Goal: Answer question/provide support: Share knowledge or assist other users

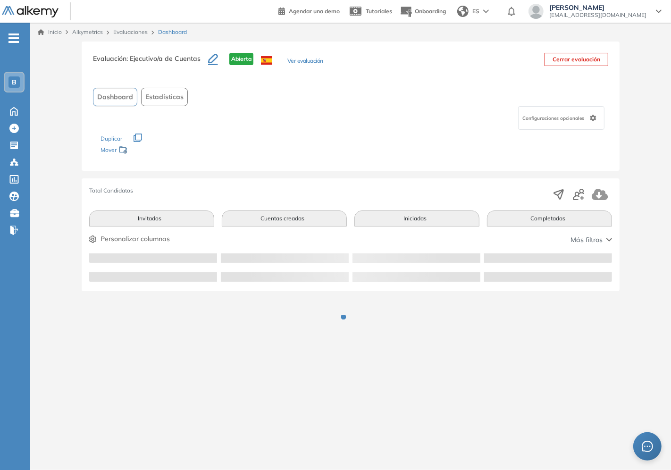
click at [12, 344] on div "- B Home Home Crear Evaluación Crear Evaluación Evaluaciones Evaluaciones Candi…" at bounding box center [15, 258] width 30 height 470
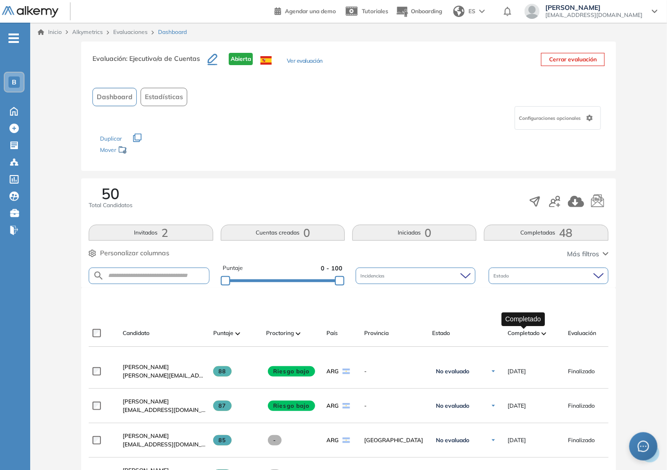
click at [524, 336] on span "Completado" at bounding box center [524, 333] width 32 height 8
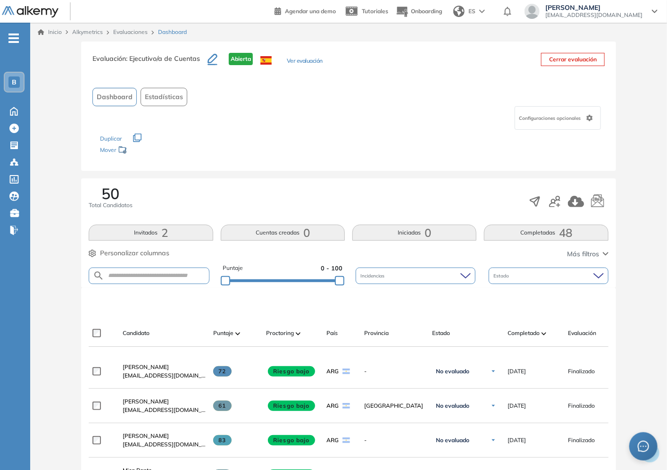
scroll to position [52, 0]
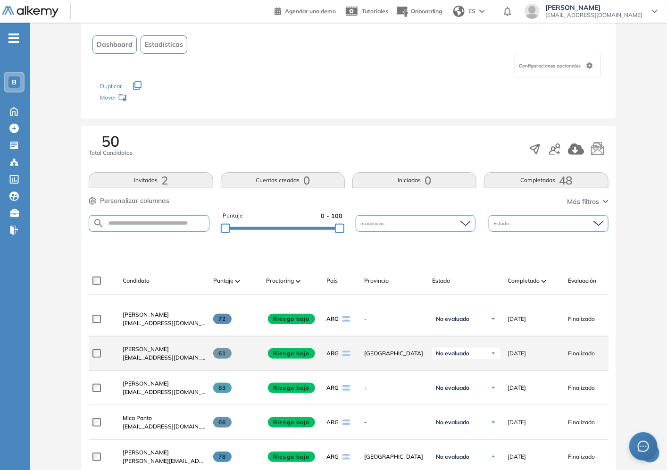
drag, startPoint x: 227, startPoint y: 357, endPoint x: 215, endPoint y: 357, distance: 12.7
click at [215, 357] on span at bounding box center [222, 353] width 18 height 10
click at [142, 352] on span "Camila Charra" at bounding box center [146, 348] width 46 height 7
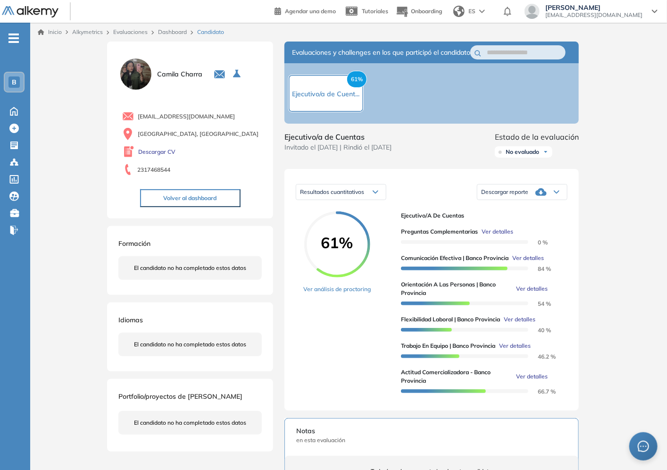
click at [530, 262] on span "Ver detalles" at bounding box center [528, 258] width 32 height 8
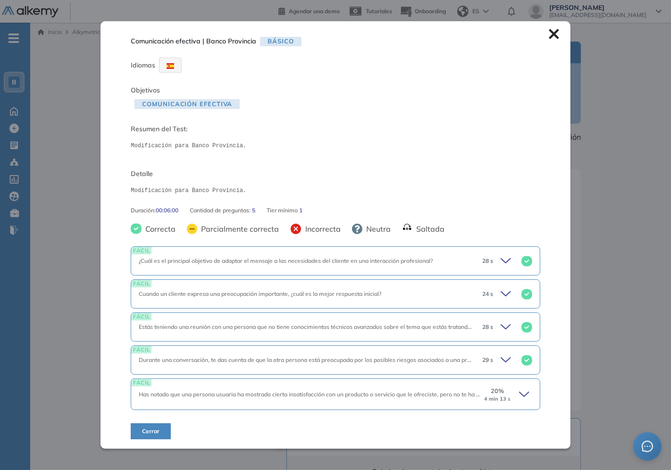
click at [519, 392] on icon at bounding box center [525, 394] width 13 height 13
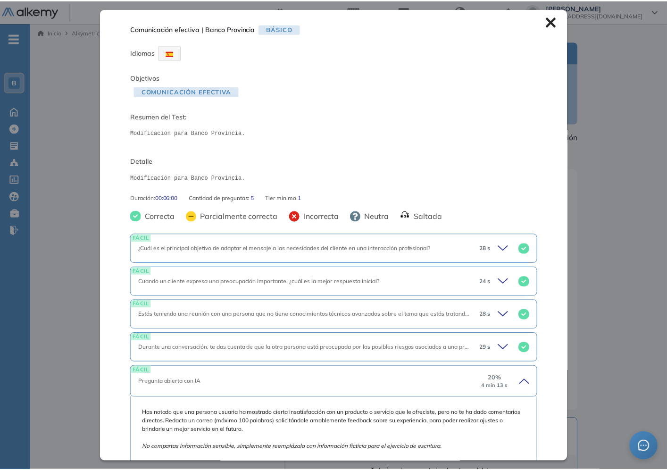
scroll to position [105, 0]
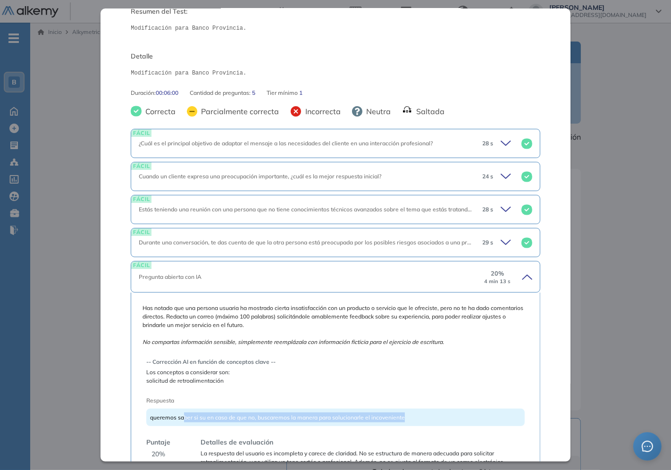
drag, startPoint x: 185, startPoint y: 414, endPoint x: 440, endPoint y: 416, distance: 254.8
click at [440, 416] on div "queremos saber si su en caso de que no, buscaremos la manera para solucionarle …" at bounding box center [335, 417] width 378 height 17
click at [401, 421] on span "queremos saber si su en caso de que no, buscaremos la manera para solucionarle …" at bounding box center [277, 417] width 255 height 7
drag, startPoint x: 198, startPoint y: 419, endPoint x: 413, endPoint y: 417, distance: 215.2
click at [413, 417] on div "queremos saber si su en caso de que no, buscaremos la manera para solucionarle …" at bounding box center [335, 417] width 378 height 17
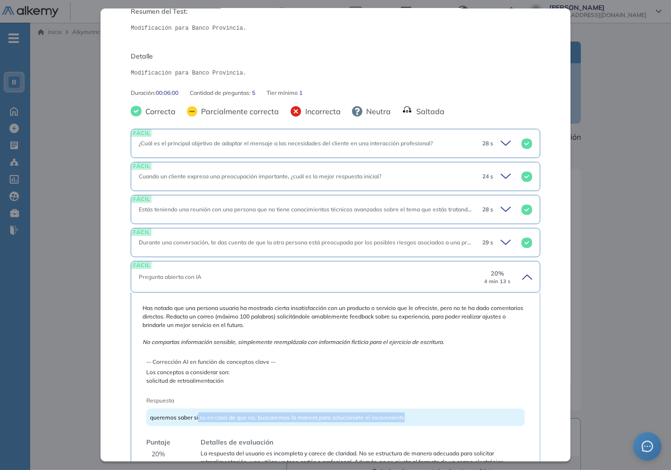
click at [413, 417] on div "queremos saber si su en caso de que no, buscaremos la manera para solucionarle …" at bounding box center [335, 417] width 378 height 17
drag, startPoint x: 184, startPoint y: 418, endPoint x: 425, endPoint y: 414, distance: 241.1
click at [425, 414] on div "queremos saber si su en caso de que no, buscaremos la manera para solucionarle …" at bounding box center [335, 417] width 378 height 17
click at [610, 355] on div "Inicio Alkymetrics Evaluaciones Dashboard Candidato Comunicación efectiva | Ban…" at bounding box center [350, 354] width 641 height 663
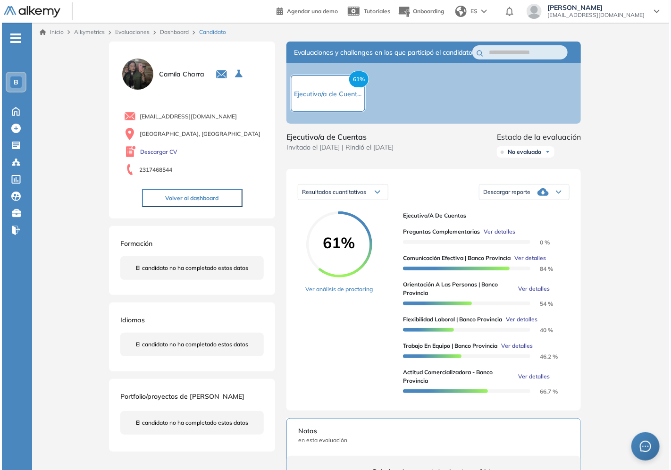
scroll to position [15, 0]
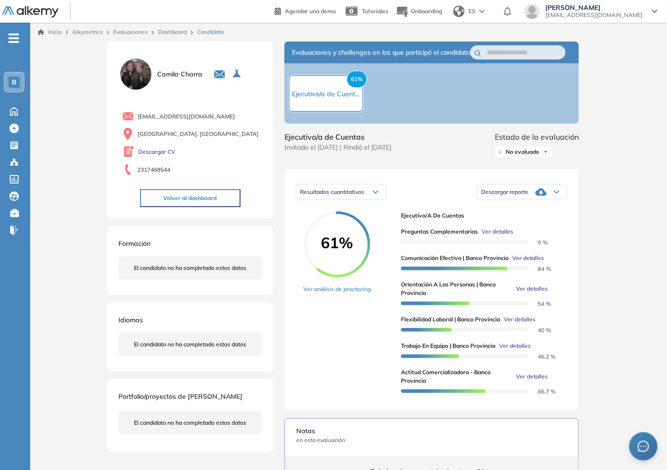
click at [537, 293] on span "Ver detalles" at bounding box center [532, 289] width 32 height 8
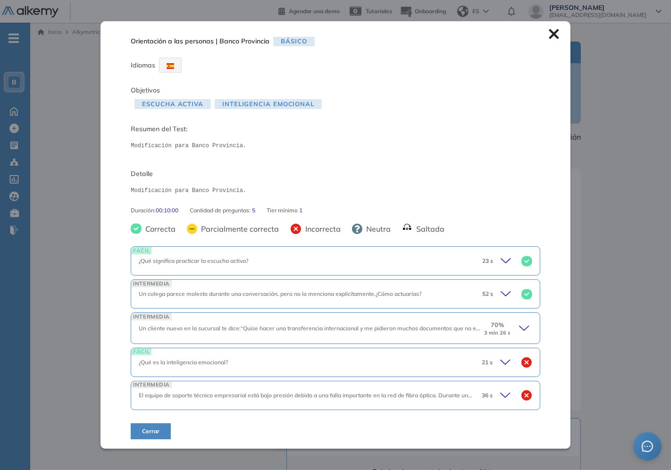
scroll to position [0, 0]
click at [520, 328] on icon at bounding box center [524, 328] width 9 height 4
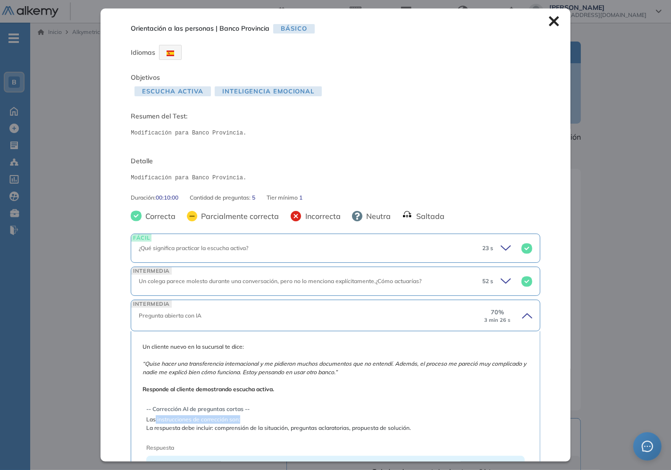
drag, startPoint x: 154, startPoint y: 419, endPoint x: 251, endPoint y: 418, distance: 96.7
click at [251, 418] on span "Las instrucciones de corrección son:" at bounding box center [335, 419] width 378 height 8
click at [248, 426] on span "La respuesta debe incluir: comprensión de la situación, preguntas aclaratorias,…" at bounding box center [335, 428] width 378 height 8
drag, startPoint x: 151, startPoint y: 364, endPoint x: 315, endPoint y: 365, distance: 163.7
click at [315, 365] on icon "“Quise hacer una transferencia internacional y me pidieron muchos documentos qu…" at bounding box center [335, 368] width 384 height 16
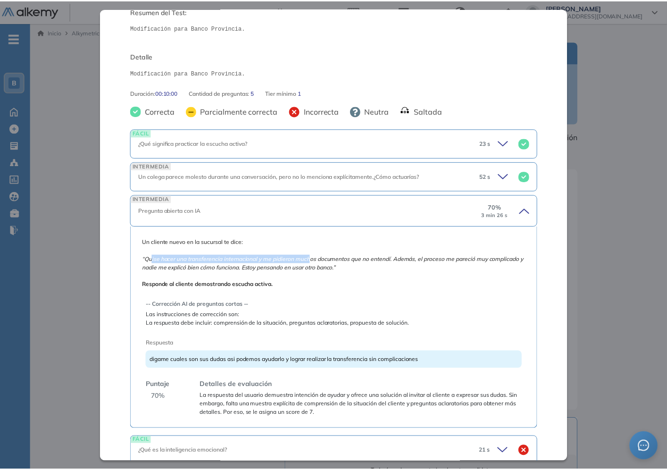
scroll to position [157, 0]
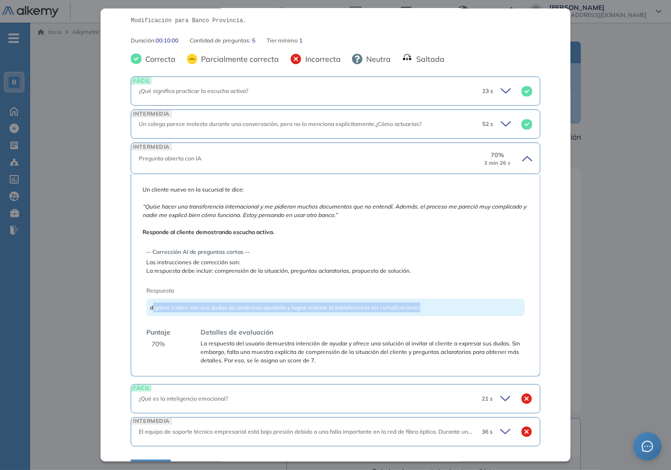
drag, startPoint x: 154, startPoint y: 305, endPoint x: 445, endPoint y: 309, distance: 290.7
click at [445, 309] on div "digame cuales son sus dudas asi podemos ayudarlo y lograr realizar la transfere…" at bounding box center [335, 307] width 378 height 17
click at [314, 308] on span "digame cuales son sus dudas asi podemos ayudarlo y lograr realizar la transfere…" at bounding box center [285, 307] width 270 height 7
drag, startPoint x: 295, startPoint y: 308, endPoint x: 458, endPoint y: 302, distance: 163.4
click at [458, 302] on div "digame cuales son sus dudas asi podemos ayudarlo y lograr realizar la transfere…" at bounding box center [335, 307] width 378 height 17
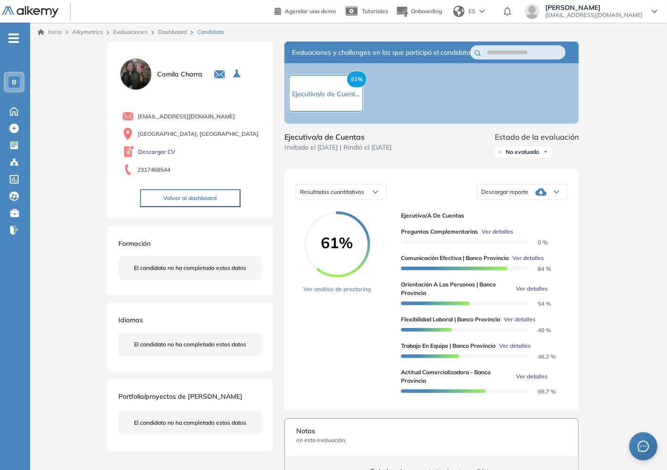
click at [638, 301] on div "Inicio Alkymetrics Evaluaciones Dashboard Candidato Orientación a las personas …" at bounding box center [348, 354] width 637 height 663
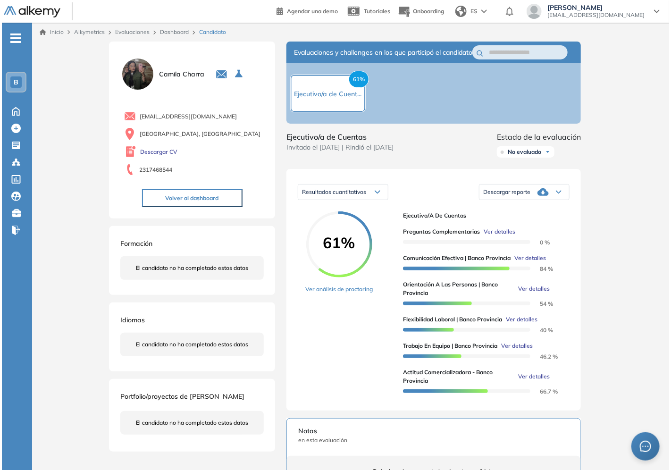
scroll to position [15, 0]
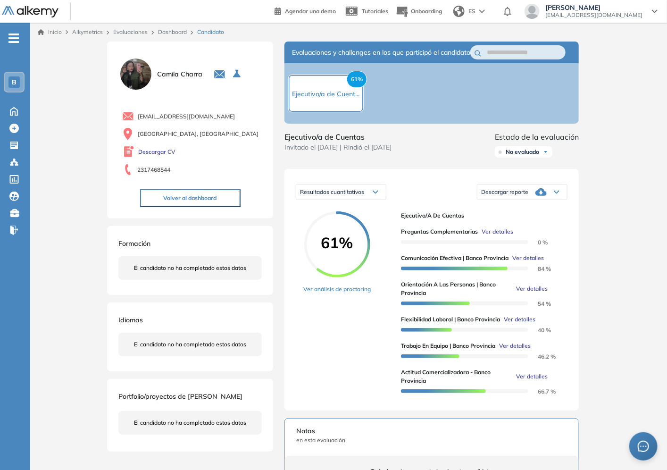
click at [536, 293] on span "Ver detalles" at bounding box center [532, 289] width 32 height 8
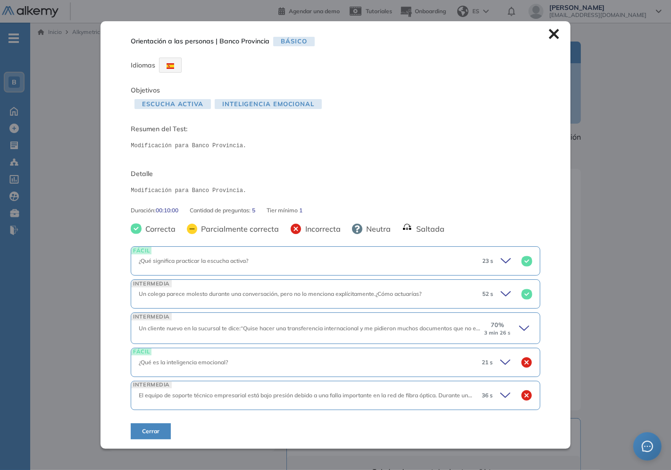
scroll to position [0, 0]
click at [522, 331] on icon at bounding box center [525, 328] width 13 height 13
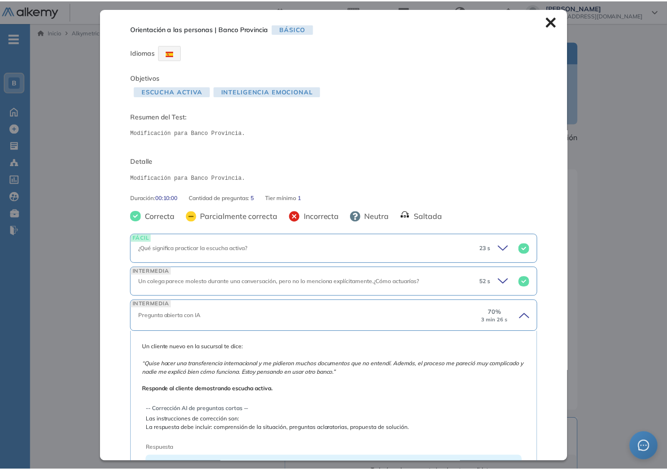
scroll to position [157, 0]
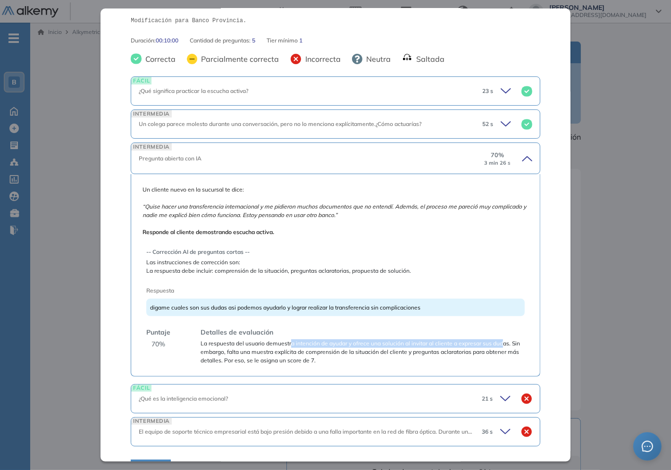
drag, startPoint x: 225, startPoint y: 346, endPoint x: 293, endPoint y: 340, distance: 67.8
click at [293, 340] on span "La respuesta del usuario demuestra intención de ayudar y ofrece una solución al…" at bounding box center [363, 351] width 324 height 25
click at [295, 341] on span "La respuesta del usuario demuestra intención de ayudar y ofrece una solución al…" at bounding box center [363, 351] width 324 height 25
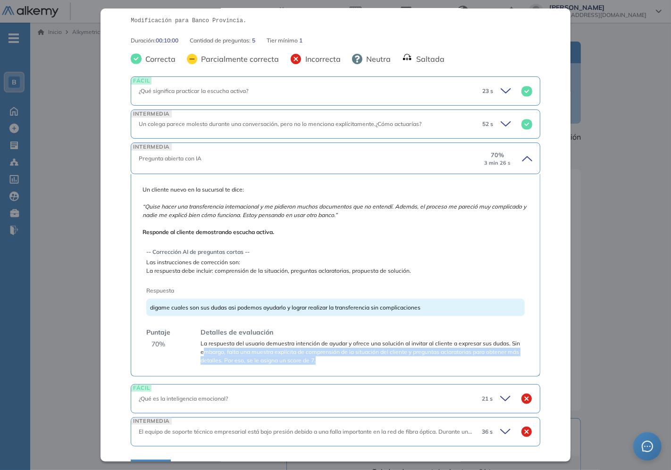
drag, startPoint x: 234, startPoint y: 352, endPoint x: 381, endPoint y: 366, distance: 148.3
click at [381, 366] on div "Un cliente nuevo en la sucursal te dice: “Quise hacer una transferencia interna…" at bounding box center [335, 275] width 409 height 202
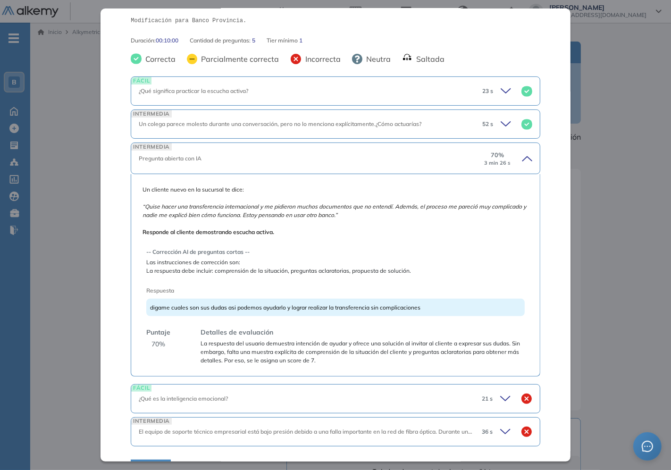
click at [590, 333] on div "Orientación a las personas | Banco Provincia Básico Idiomas Objetivos Escucha a…" at bounding box center [350, 352] width 491 height 621
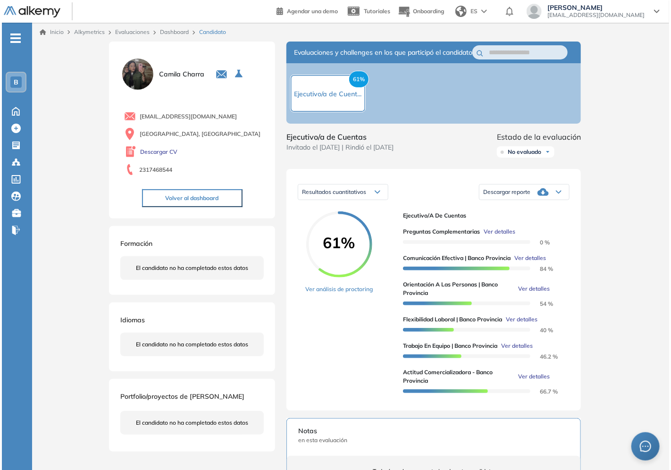
scroll to position [15, 0]
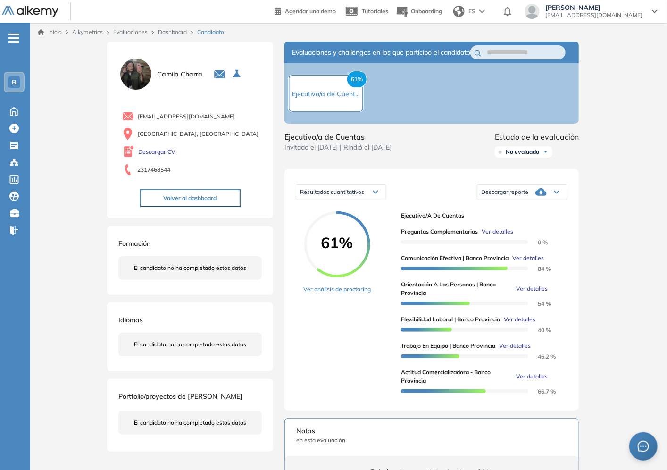
click at [533, 293] on span "Ver detalles" at bounding box center [532, 289] width 32 height 8
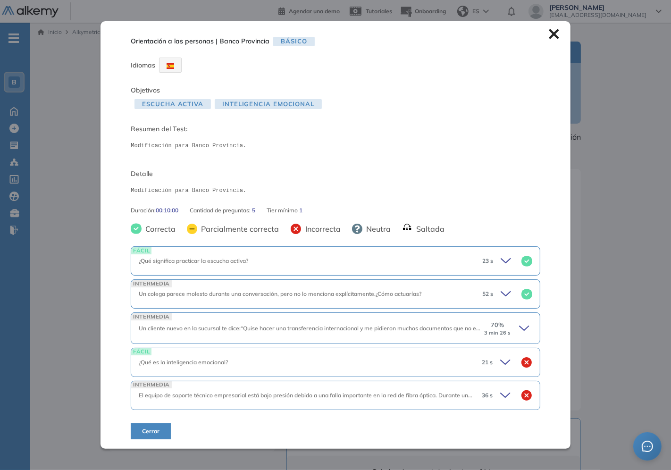
scroll to position [0, 0]
click at [503, 360] on icon at bounding box center [506, 362] width 13 height 13
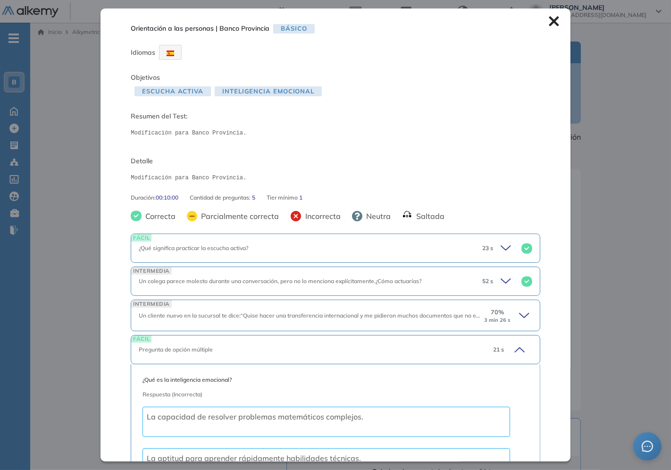
scroll to position [157, 0]
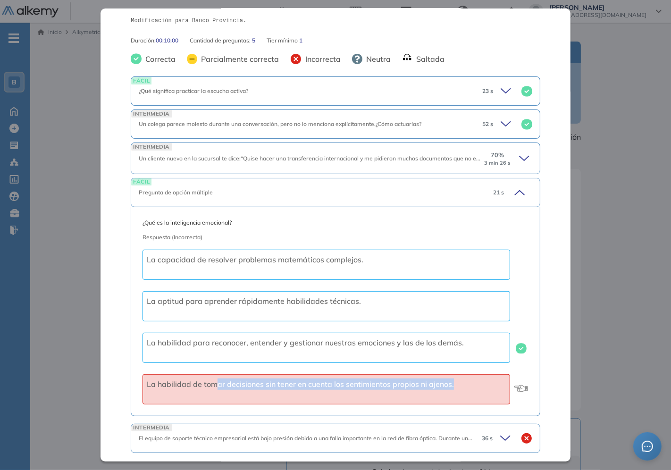
drag, startPoint x: 229, startPoint y: 385, endPoint x: 448, endPoint y: 385, distance: 219.4
click at [448, 385] on div "La habilidad de tomar decisiones sin tener en cuenta los sentimientos propios n…" at bounding box center [327, 389] width 368 height 30
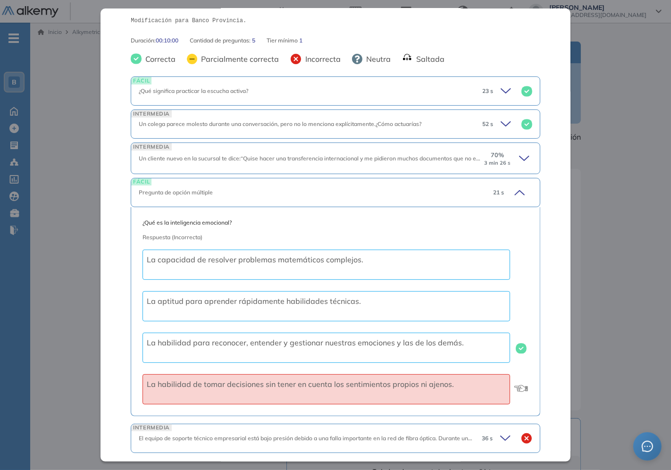
scroll to position [187, 0]
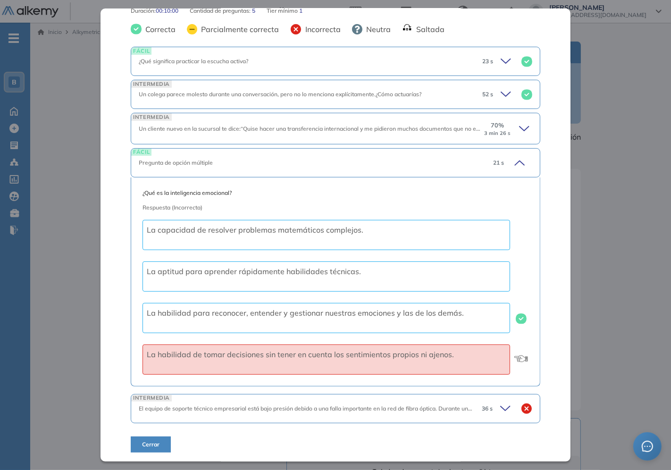
click at [503, 409] on icon at bounding box center [506, 408] width 13 height 13
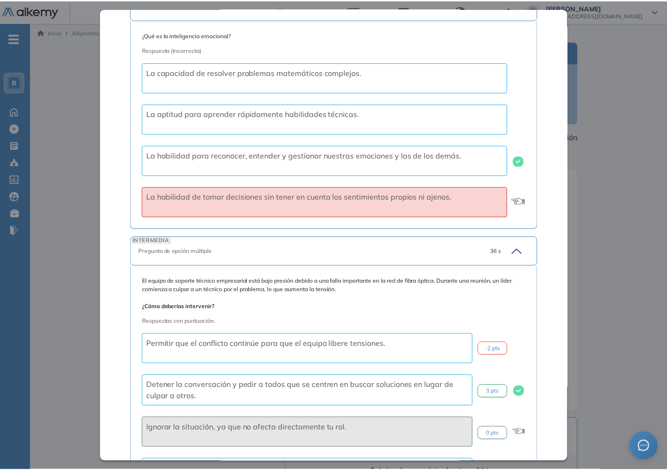
scroll to position [428, 0]
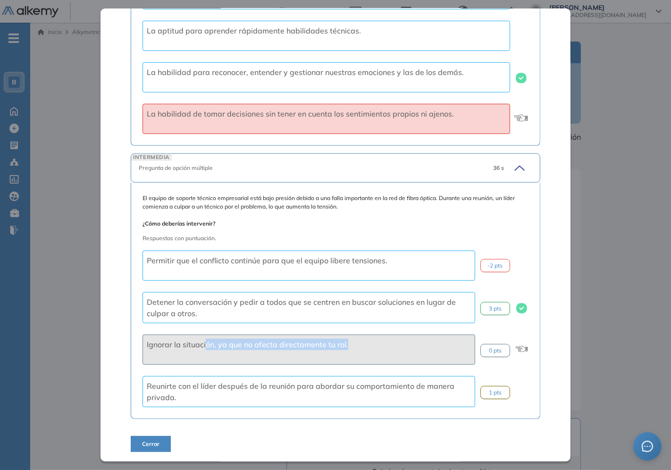
drag, startPoint x: 345, startPoint y: 350, endPoint x: 381, endPoint y: 351, distance: 35.9
click at [381, 351] on div "Ignorar la situación, ya que no afecta directamente tu rol." at bounding box center [309, 350] width 333 height 30
click at [52, 153] on div "Inicio Alkymetrics Evaluaciones Dashboard Candidato Orientación a las personas …" at bounding box center [350, 354] width 641 height 663
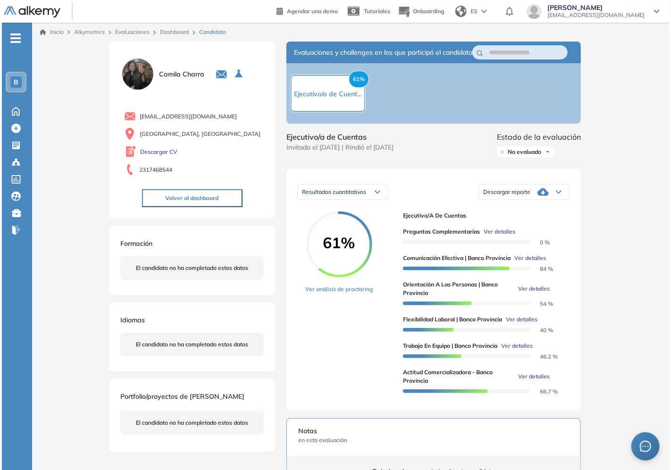
scroll to position [261, 0]
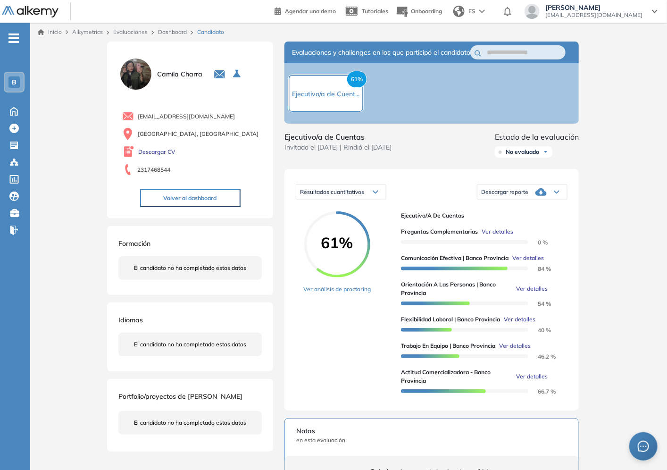
click at [340, 294] on link "Ver análisis de proctoring" at bounding box center [336, 289] width 67 height 8
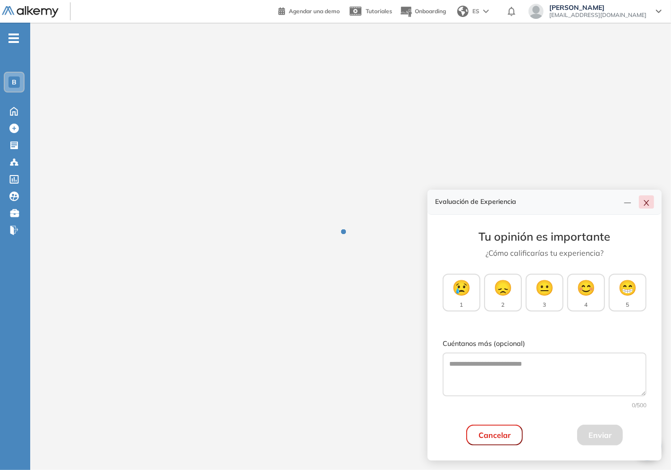
click at [649, 207] on icon "close" at bounding box center [647, 203] width 8 height 8
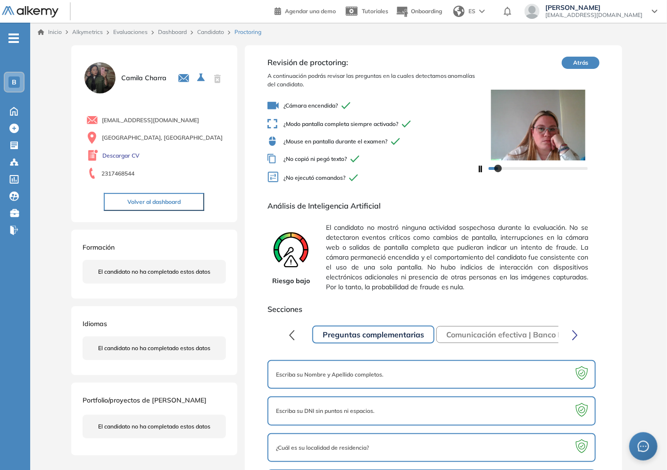
click at [215, 28] on link "Candidato" at bounding box center [210, 31] width 27 height 7
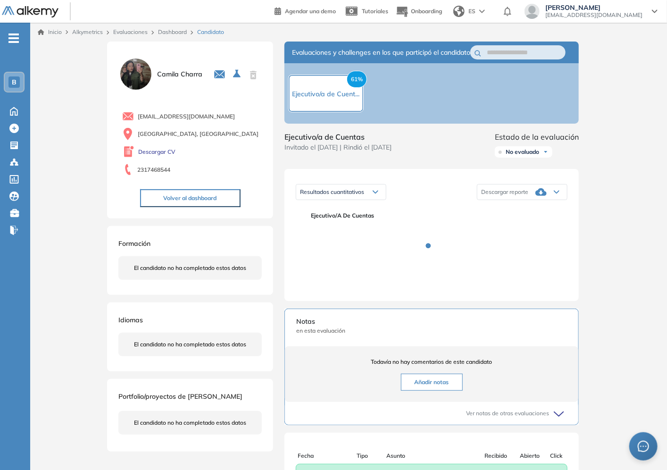
click at [392, 152] on span "Invitado el 23/09/2025 | Rindió el 23/09/2025" at bounding box center [338, 148] width 107 height 10
click at [439, 159] on div "Ejecutivo/a de Cuentas Invitado el 23/09/2025 | Rindió el 23/09/2025 Estado de …" at bounding box center [432, 146] width 294 height 30
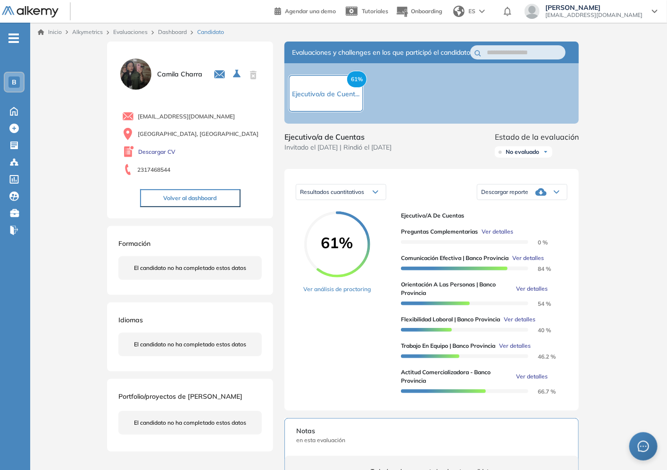
click at [183, 32] on link "Dashboard" at bounding box center [172, 31] width 29 height 7
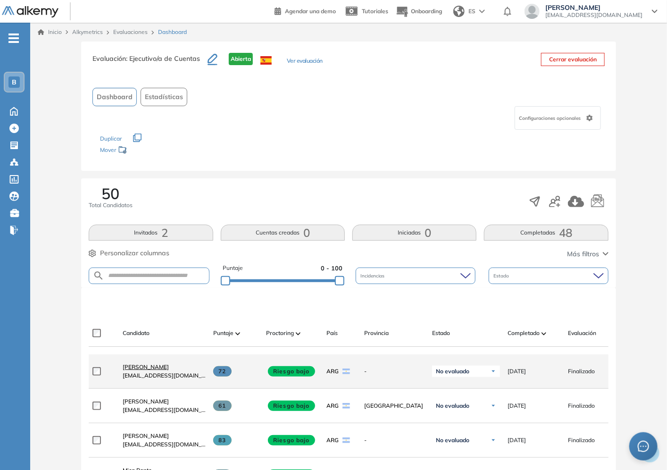
click at [154, 369] on span "Matias Alfaro" at bounding box center [146, 366] width 46 height 7
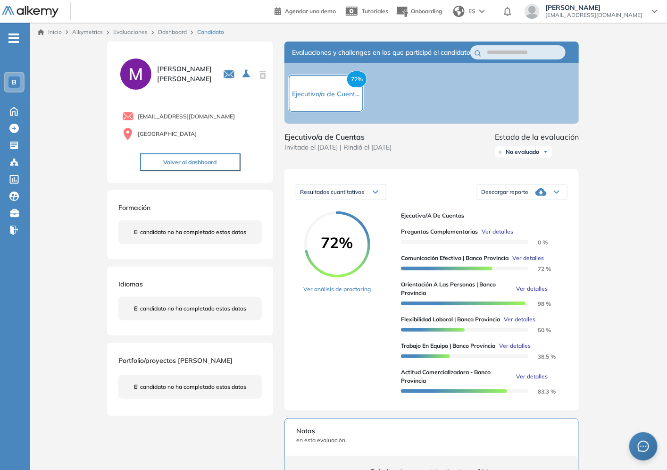
click at [537, 262] on span "Ver detalles" at bounding box center [528, 258] width 32 height 8
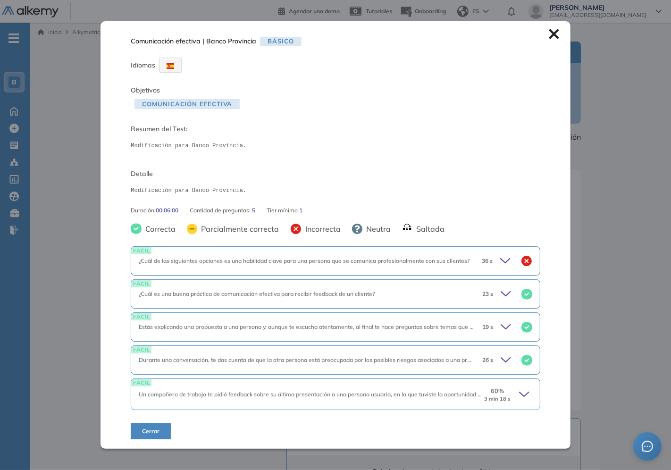
click at [525, 389] on icon at bounding box center [525, 394] width 13 height 13
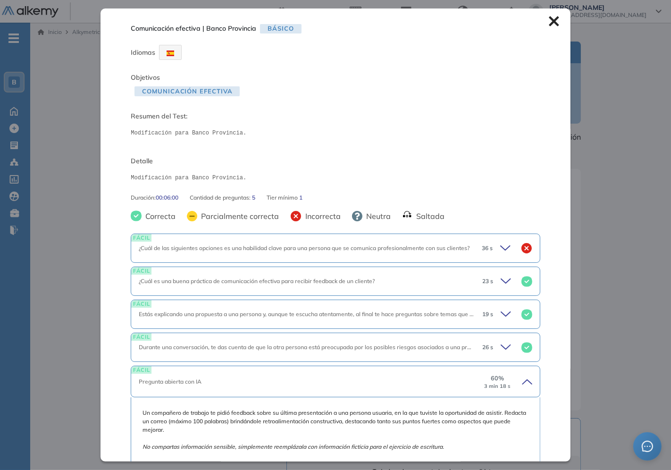
scroll to position [157, 0]
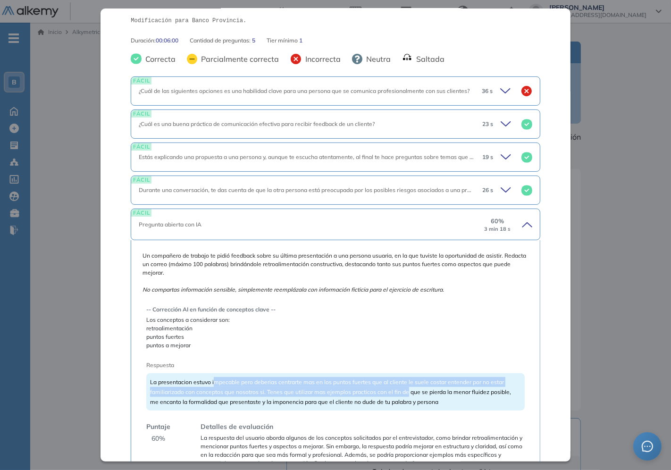
drag, startPoint x: 282, startPoint y: 382, endPoint x: 414, endPoint y: 388, distance: 131.8
click at [414, 388] on span "La presentacion estuvo impecable pero deberias centrarte mas en los puntos fuer…" at bounding box center [330, 391] width 361 height 27
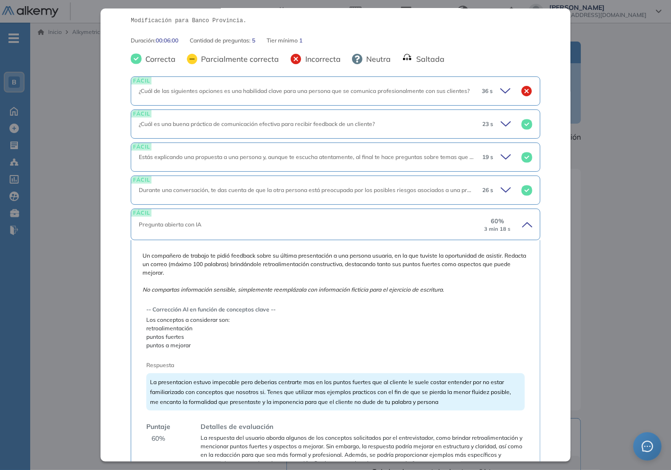
click at [414, 388] on span "La presentacion estuvo impecable pero deberias centrarte mas en los puntos fuer…" at bounding box center [330, 391] width 361 height 27
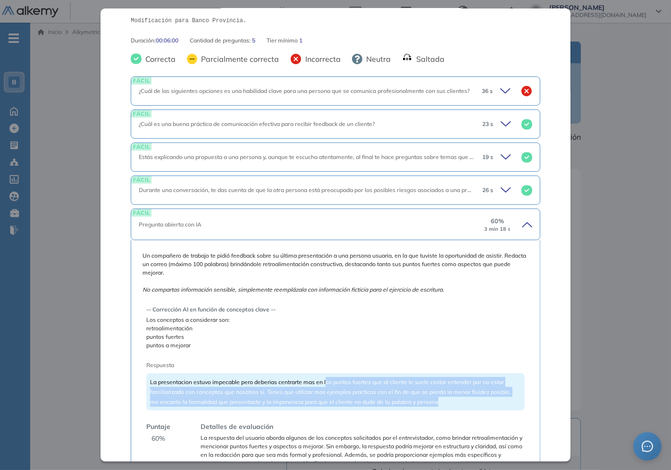
drag, startPoint x: 331, startPoint y: 381, endPoint x: 475, endPoint y: 397, distance: 145.3
click at [475, 397] on div "La presentacion estuvo impecable pero deberias centrarte mas en los puntos fuer…" at bounding box center [335, 391] width 378 height 37
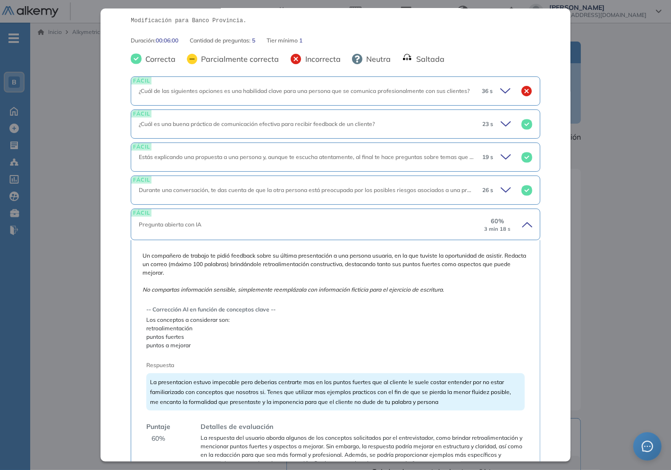
click at [465, 390] on span "La presentacion estuvo impecable pero deberias centrarte mas en los puntos fuer…" at bounding box center [330, 391] width 361 height 27
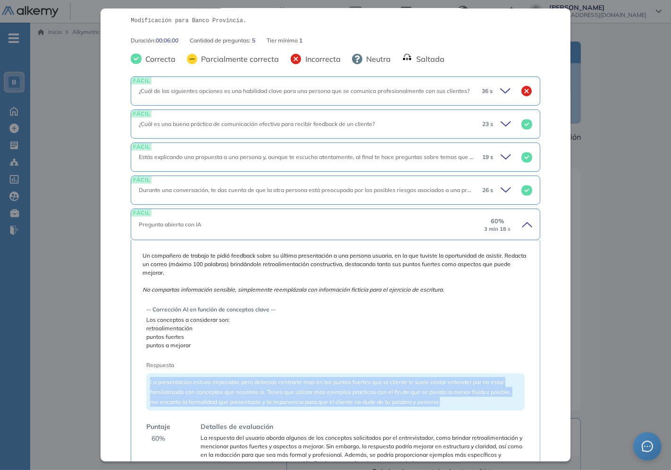
click at [465, 390] on span "La presentacion estuvo impecable pero deberias centrarte mas en los puntos fuer…" at bounding box center [330, 391] width 361 height 27
click at [426, 390] on span "La presentacion estuvo impecable pero deberias centrarte mas en los puntos fuer…" at bounding box center [330, 391] width 361 height 27
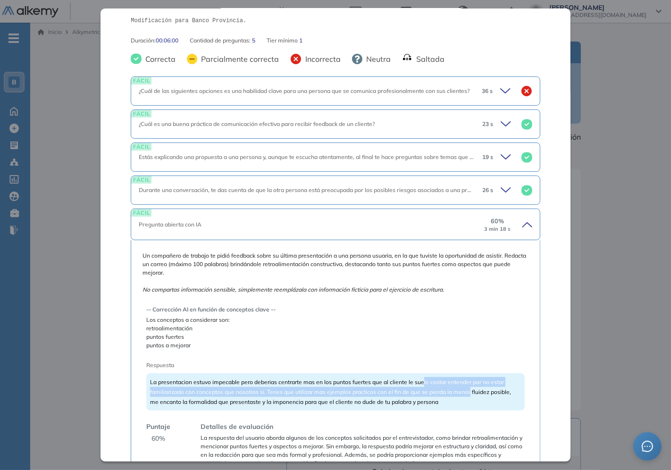
drag, startPoint x: 445, startPoint y: 387, endPoint x: 476, endPoint y: 388, distance: 31.2
click at [476, 388] on span "La presentacion estuvo impecable pero deberias centrarte mas en los puntos fuer…" at bounding box center [330, 391] width 361 height 27
click at [477, 388] on span "La presentacion estuvo impecable pero deberias centrarte mas en los puntos fuer…" at bounding box center [330, 391] width 361 height 27
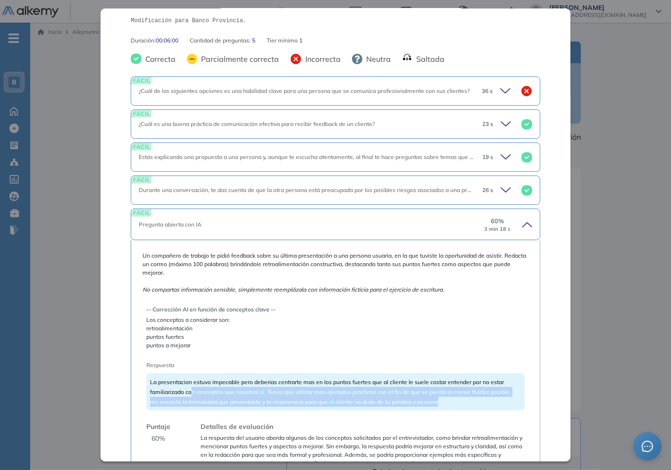
drag, startPoint x: 193, startPoint y: 391, endPoint x: 470, endPoint y: 399, distance: 277.6
click at [470, 399] on span "La presentacion estuvo impecable pero deberias centrarte mas en los puntos fuer…" at bounding box center [330, 391] width 361 height 27
click at [484, 391] on span "La presentacion estuvo impecable pero deberias centrarte mas en los puntos fuer…" at bounding box center [330, 391] width 361 height 27
drag, startPoint x: 355, startPoint y: 391, endPoint x: 485, endPoint y: 403, distance: 130.4
click at [485, 403] on div "La presentacion estuvo impecable pero deberias centrarte mas en los puntos fuer…" at bounding box center [335, 391] width 378 height 37
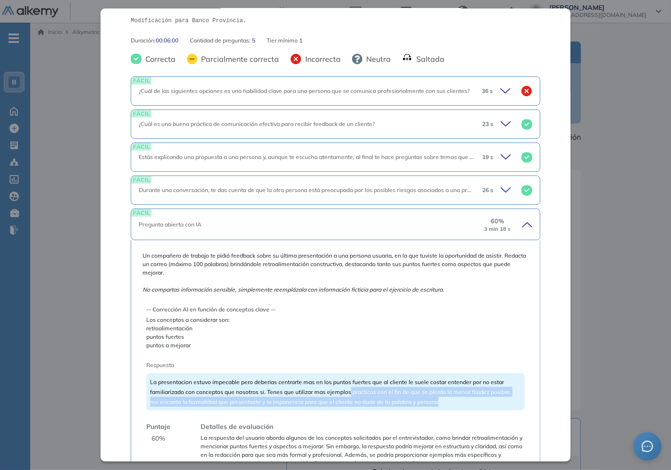
click at [485, 403] on div "La presentacion estuvo impecable pero deberias centrarte mas en los puntos fuer…" at bounding box center [335, 391] width 378 height 37
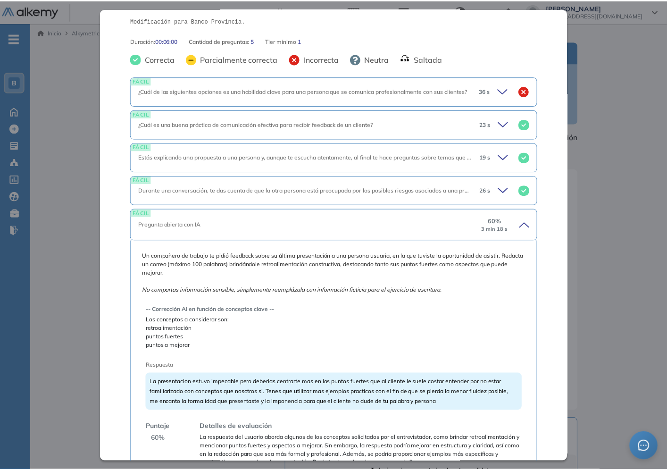
scroll to position [226, 0]
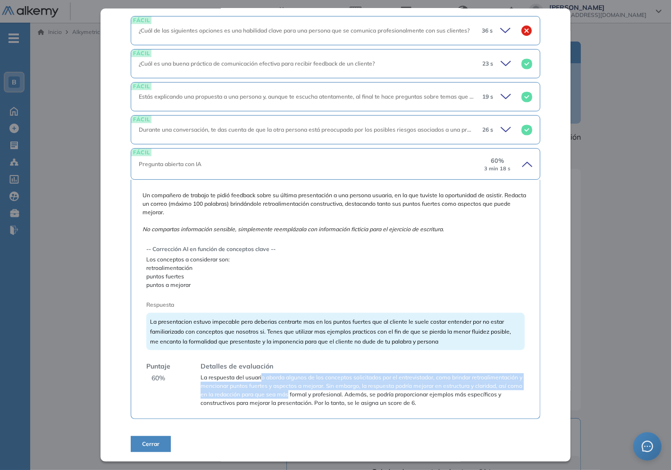
drag, startPoint x: 366, startPoint y: 370, endPoint x: 375, endPoint y: 386, distance: 18.0
click at [375, 386] on span "La respuesta del usuario aborda algunos de los conceptos solicitados por el ent…" at bounding box center [363, 390] width 324 height 34
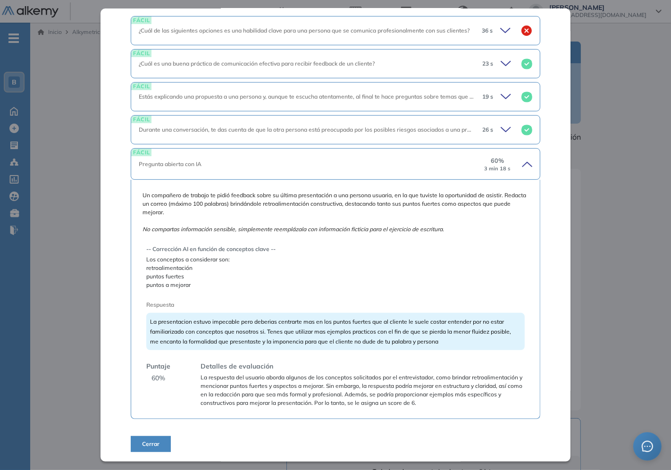
click at [428, 382] on span "La respuesta del usuario aborda algunos de los conceptos solicitados por el ent…" at bounding box center [363, 390] width 324 height 34
drag, startPoint x: 218, startPoint y: 387, endPoint x: 336, endPoint y: 389, distance: 118.0
click at [336, 389] on span "La respuesta del usuario aborda algunos de los conceptos solicitados por el ent…" at bounding box center [363, 390] width 324 height 34
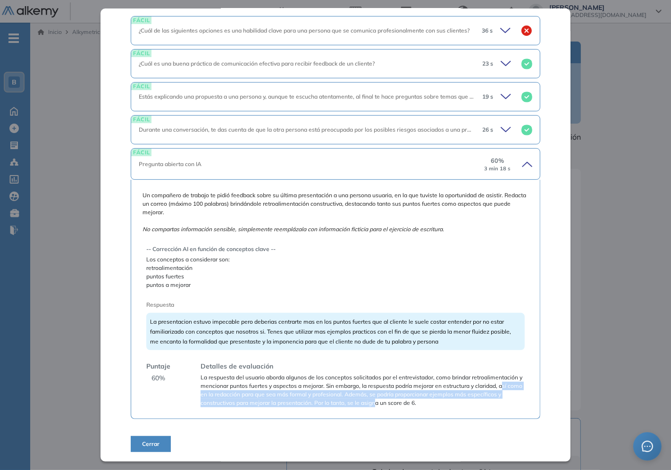
drag, startPoint x: 263, startPoint y: 389, endPoint x: 488, endPoint y: 393, distance: 225.6
click at [488, 393] on span "La respuesta del usuario aborda algunos de los conceptos solicitados por el ent…" at bounding box center [363, 390] width 324 height 34
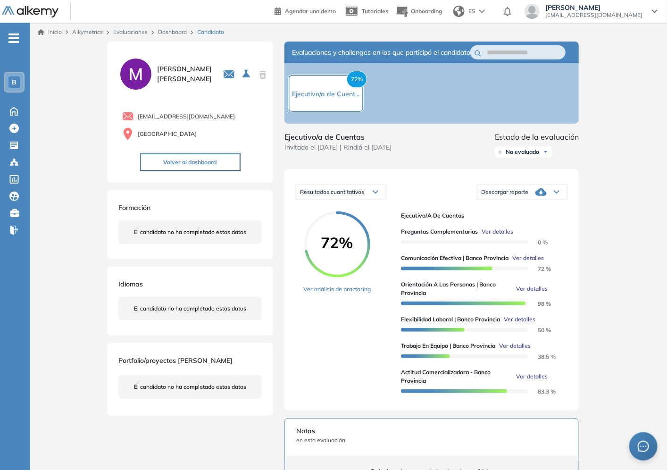
click at [611, 318] on div "Inicio Alkymetrics Evaluaciones Dashboard Candidato Comunicación efectiva | Ban…" at bounding box center [348, 354] width 637 height 663
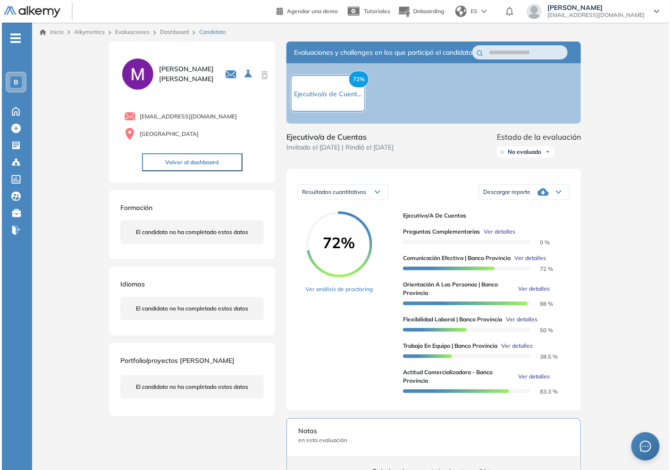
scroll to position [60, 0]
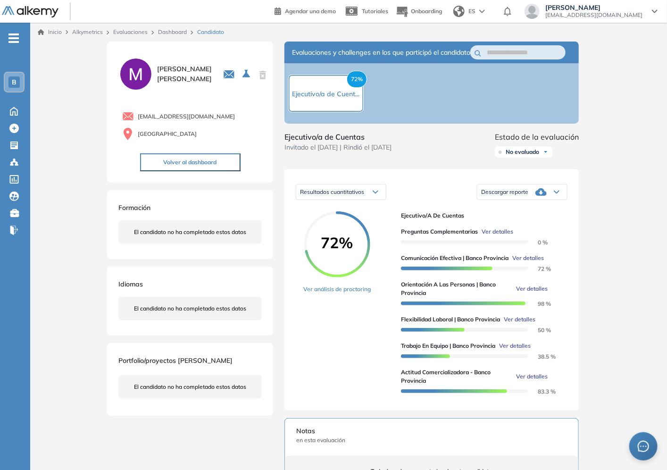
click at [538, 262] on span "Ver detalles" at bounding box center [528, 258] width 32 height 8
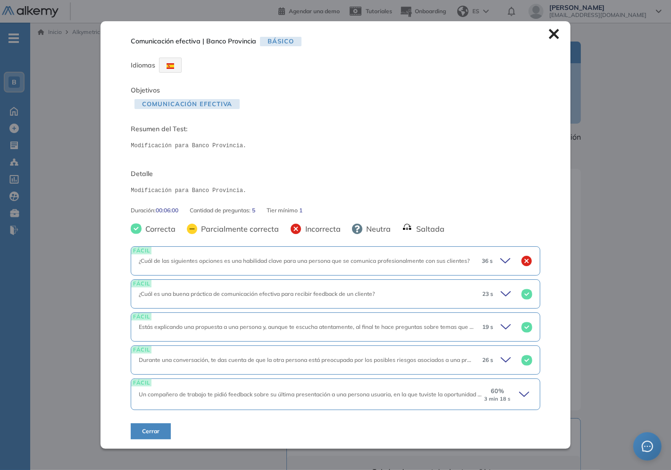
scroll to position [0, 0]
drag, startPoint x: 574, startPoint y: 367, endPoint x: 562, endPoint y: 352, distance: 19.8
click at [573, 366] on div "Comunicación efectiva | Banco Provincia Básico Idiomas Objetivos Comunicación e…" at bounding box center [350, 352] width 491 height 621
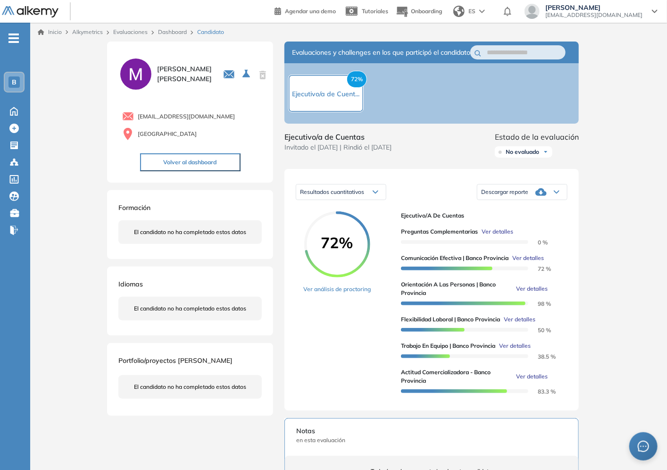
click at [535, 262] on span "Ver detalles" at bounding box center [528, 258] width 32 height 8
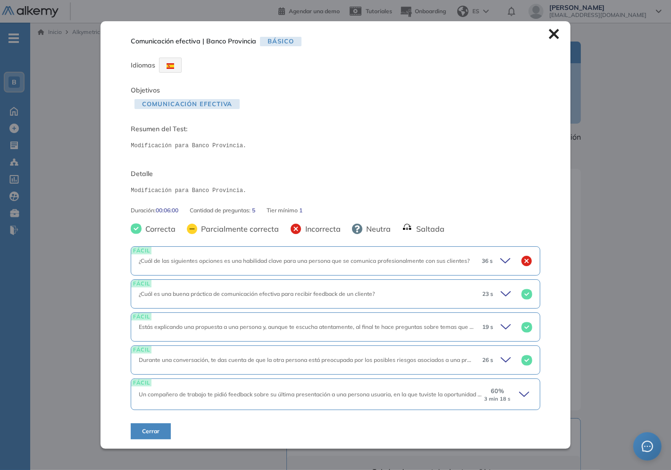
click at [520, 394] on icon at bounding box center [524, 394] width 9 height 4
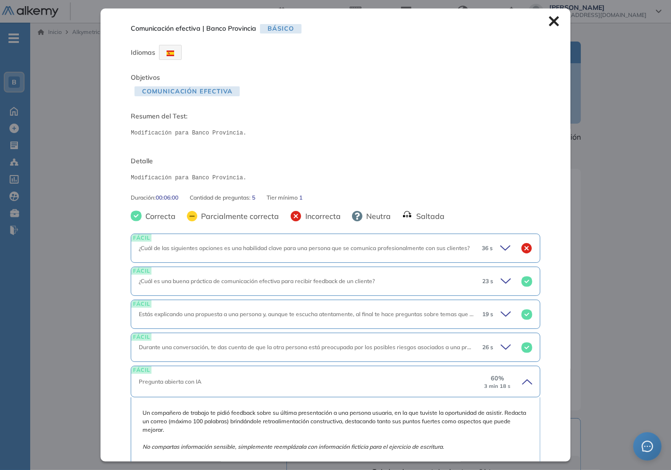
scroll to position [210, 0]
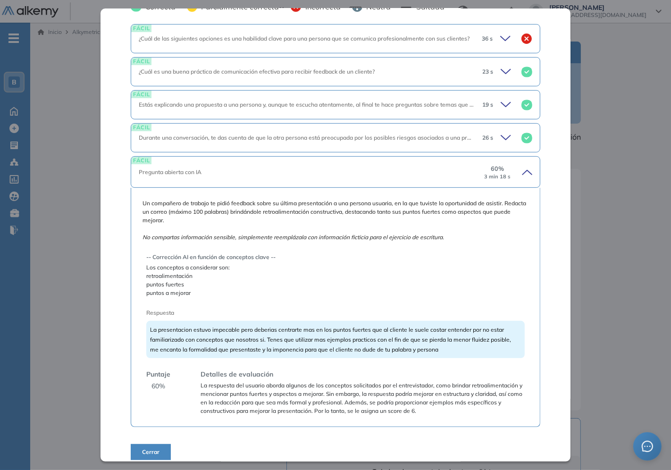
click at [178, 330] on span "La presentacion estuvo impecable pero deberias centrarte mas en los puntos fuer…" at bounding box center [330, 339] width 361 height 27
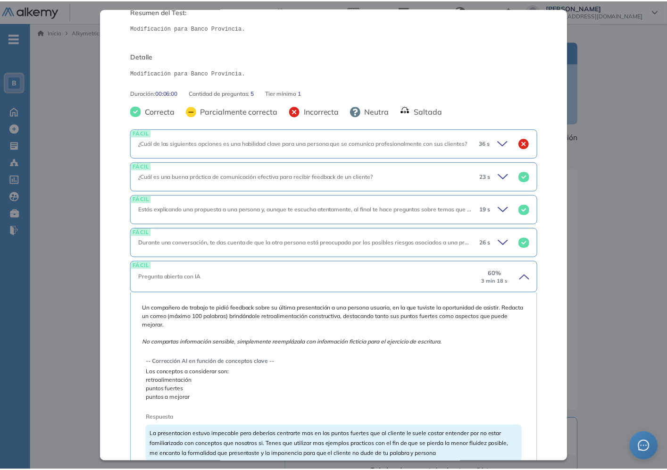
scroll to position [226, 0]
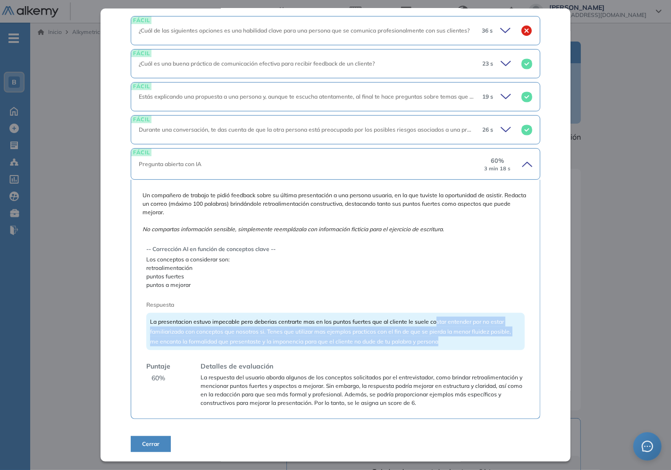
drag, startPoint x: 442, startPoint y: 313, endPoint x: 495, endPoint y: 333, distance: 57.3
click at [495, 333] on div "La presentacion estuvo impecable pero deberias centrarte mas en los puntos fuer…" at bounding box center [335, 331] width 378 height 37
drag, startPoint x: 484, startPoint y: 326, endPoint x: 400, endPoint y: 326, distance: 84.5
click at [484, 326] on span "La presentacion estuvo impecable pero deberias centrarte mas en los puntos fuer…" at bounding box center [330, 331] width 361 height 27
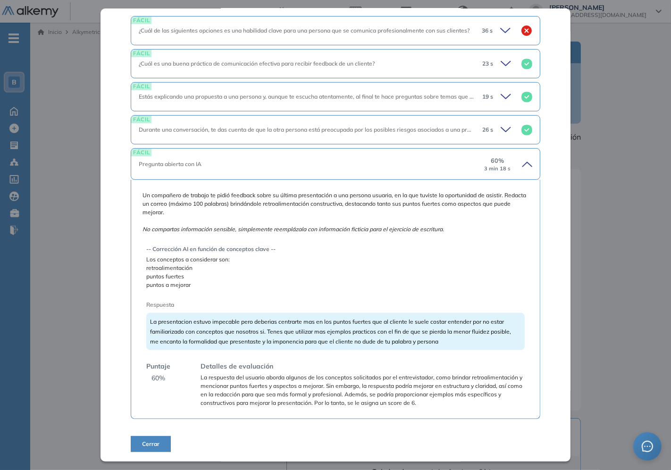
drag, startPoint x: 256, startPoint y: 318, endPoint x: 270, endPoint y: 324, distance: 15.6
click at [257, 318] on div "La presentacion estuvo impecable pero deberias centrarte mas en los puntos fuer…" at bounding box center [335, 331] width 378 height 37
click at [282, 327] on span "La presentacion estuvo impecable pero deberias centrarte mas en los puntos fuer…" at bounding box center [330, 331] width 361 height 27
drag, startPoint x: 281, startPoint y: 322, endPoint x: 531, endPoint y: 321, distance: 249.6
click at [531, 321] on div "Un compañero de trabajo te pidió feedback sobre su última presentación a una pe…" at bounding box center [335, 299] width 409 height 239
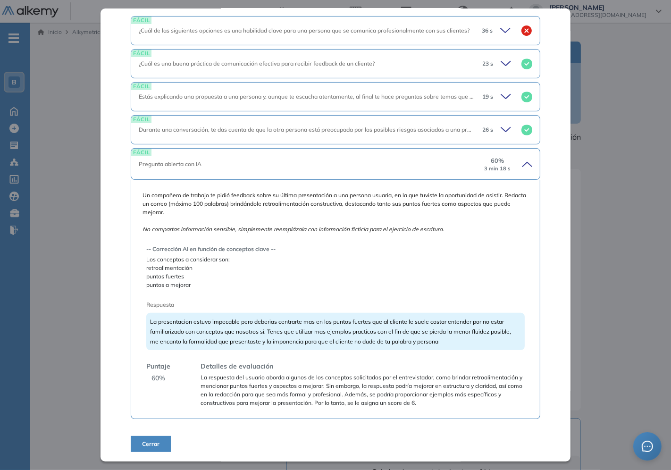
click at [494, 332] on div "La presentacion estuvo impecable pero deberias centrarte mas en los puntos fuer…" at bounding box center [335, 331] width 378 height 37
click at [360, 379] on span "La respuesta del usuario aborda algunos de los conceptos solicitados por el ent…" at bounding box center [363, 390] width 324 height 34
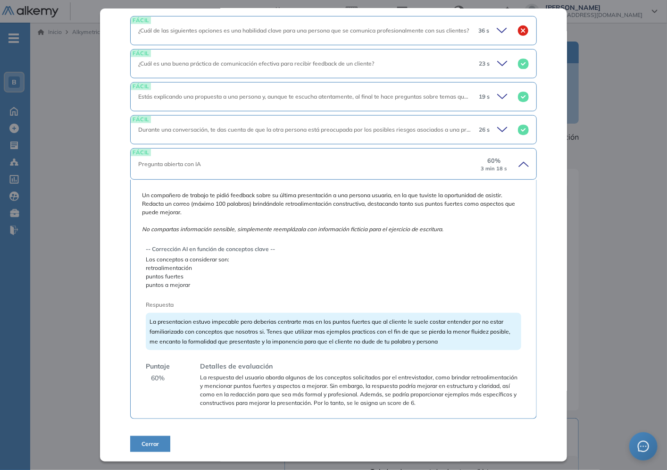
click at [659, 345] on div "Inicio Alkymetrics Evaluaciones Dashboard Candidato Comunicación efectiva | Ban…" at bounding box center [348, 354] width 637 height 663
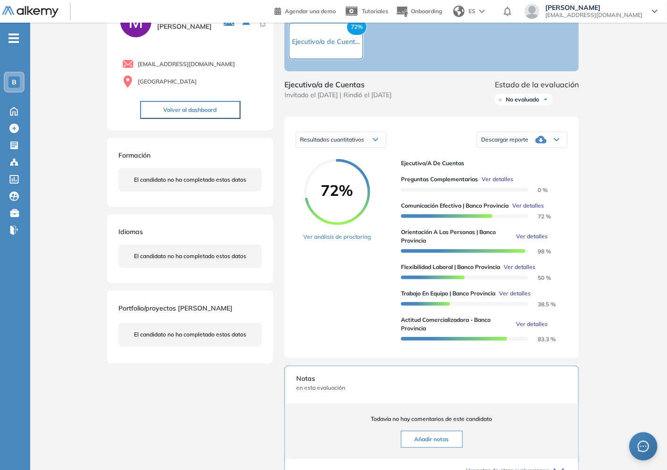
scroll to position [0, 0]
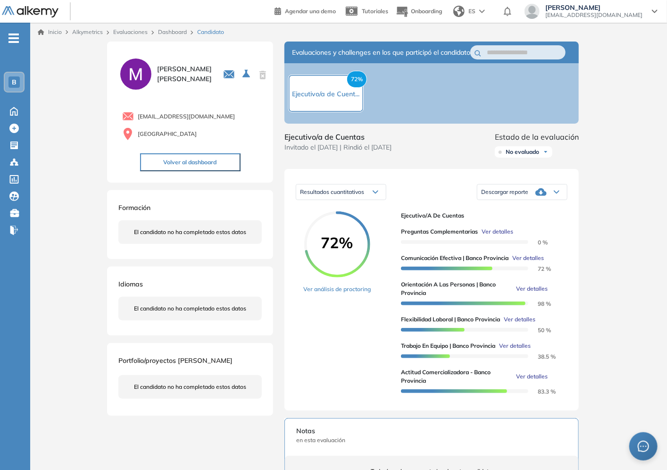
click at [175, 31] on link "Dashboard" at bounding box center [172, 31] width 29 height 7
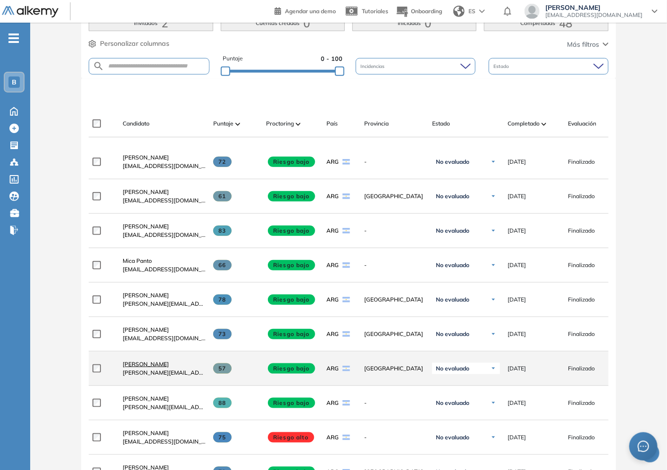
scroll to position [262, 0]
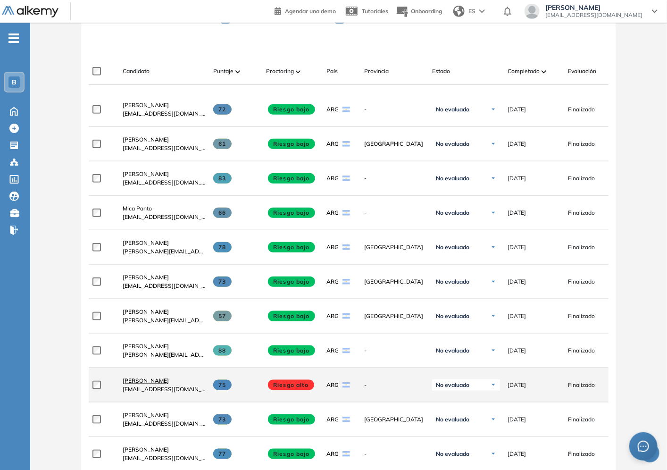
click at [153, 383] on span "[PERSON_NAME]" at bounding box center [146, 380] width 46 height 7
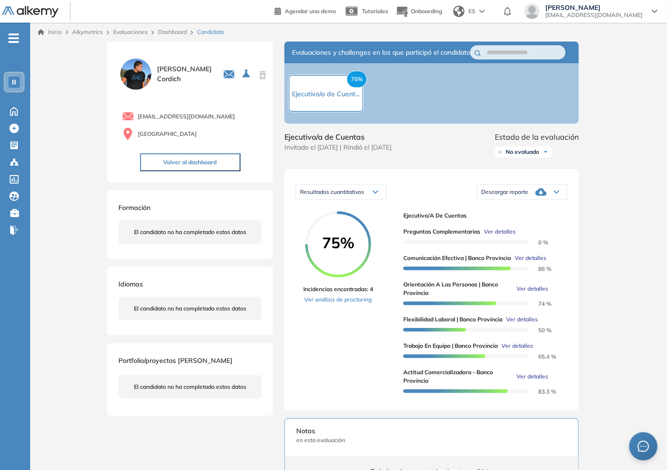
click at [537, 293] on span "Ver detalles" at bounding box center [533, 289] width 32 height 8
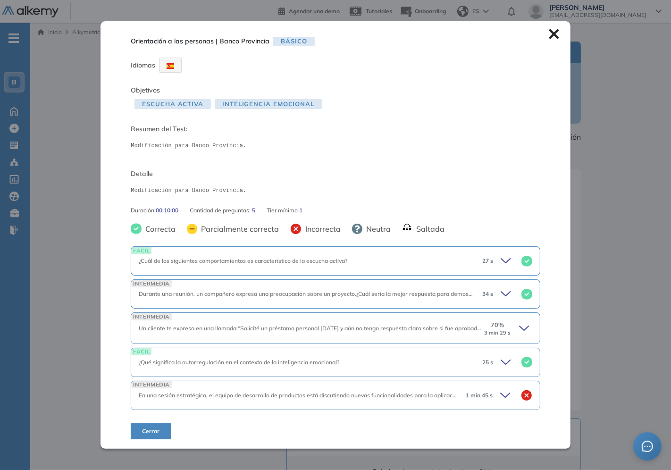
click at [519, 328] on icon at bounding box center [525, 328] width 13 height 13
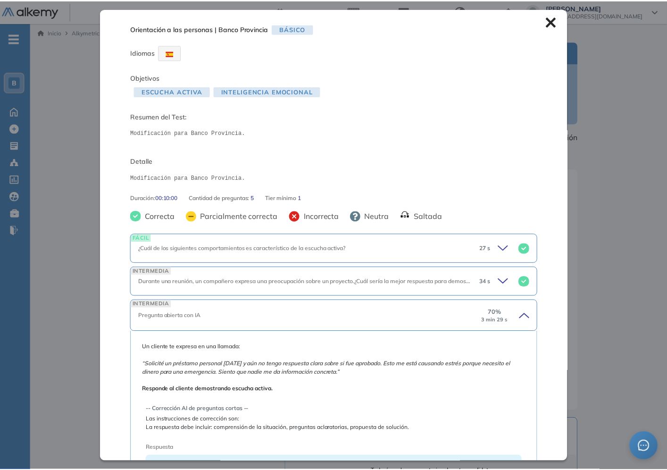
scroll to position [105, 0]
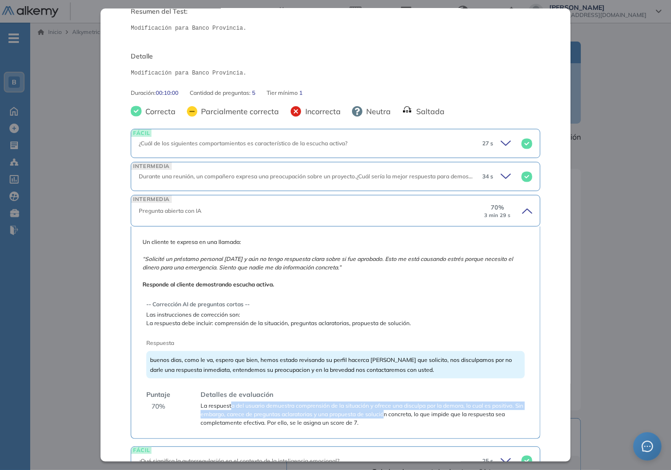
drag, startPoint x: 234, startPoint y: 407, endPoint x: 425, endPoint y: 411, distance: 191.6
click at [425, 411] on span "La respuesta del usuario demuestra comprensión de la situación y ofrece una dis…" at bounding box center [363, 414] width 324 height 25
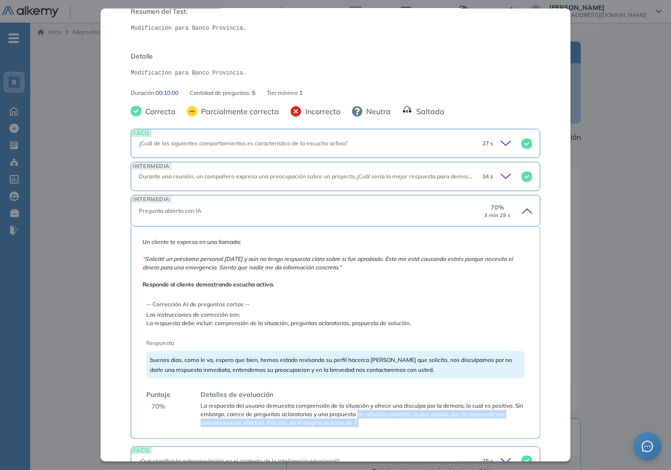
drag, startPoint x: 399, startPoint y: 412, endPoint x: 507, endPoint y: 421, distance: 108.0
click at [507, 421] on span "La respuesta del usuario demuestra comprensión de la situación y ofrece una dis…" at bounding box center [363, 414] width 324 height 25
click at [255, 411] on span "La respuesta del usuario demuestra comprensión de la situación y ofrece una dis…" at bounding box center [363, 414] width 324 height 25
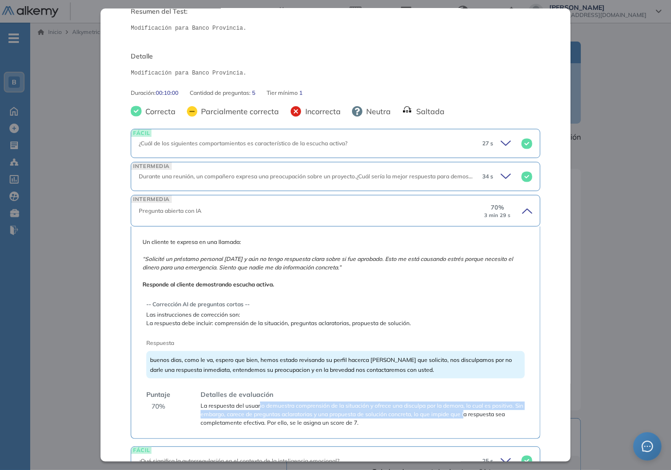
drag, startPoint x: 327, startPoint y: 408, endPoint x: 506, endPoint y: 417, distance: 179.1
click at [506, 417] on span "La respuesta del usuario demuestra comprensión de la situación y ofrece una dis…" at bounding box center [363, 414] width 324 height 25
drag, startPoint x: 506, startPoint y: 417, endPoint x: 362, endPoint y: 404, distance: 144.0
click at [504, 417] on span "La respuesta del usuario demuestra comprensión de la situación y ofrece una dis…" at bounding box center [363, 414] width 324 height 25
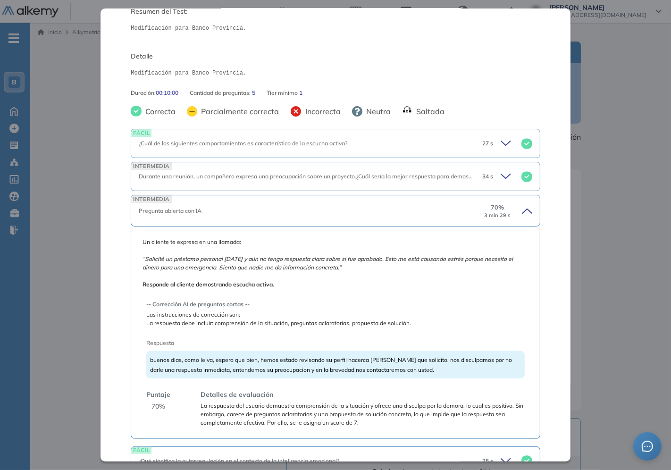
click at [614, 272] on div "Inicio Alkymetrics Evaluaciones Dashboard Candidato Orientación a las personas …" at bounding box center [350, 354] width 641 height 663
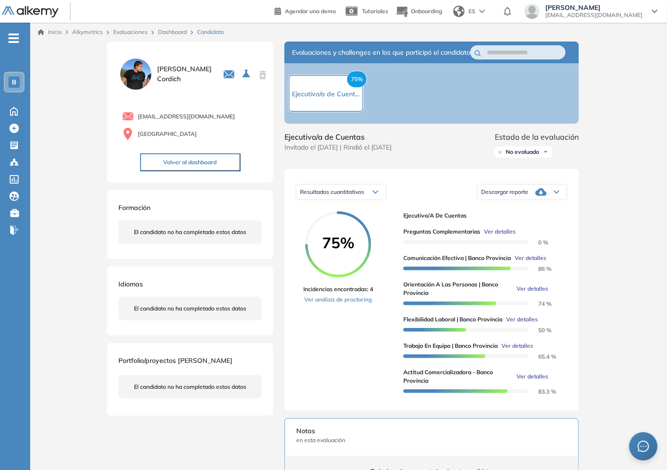
scroll to position [25, 0]
click at [183, 32] on link "Dashboard" at bounding box center [172, 31] width 29 height 7
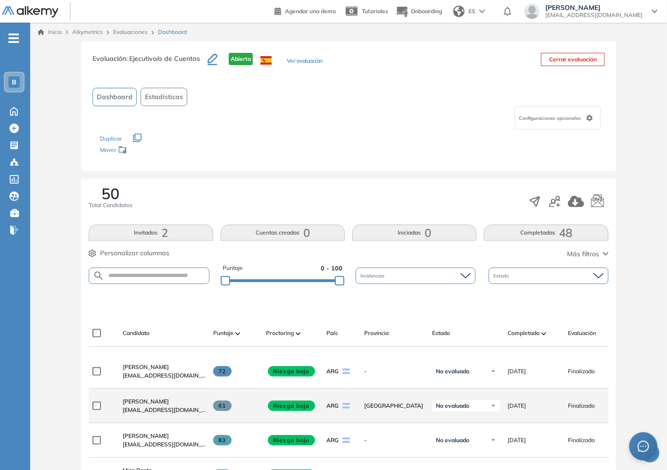
scroll to position [52, 0]
